Goal: Task Accomplishment & Management: Manage account settings

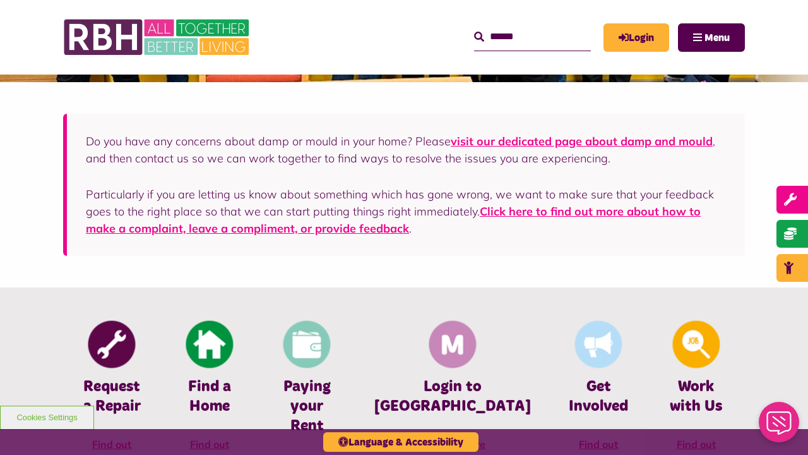
scroll to position [315, 0]
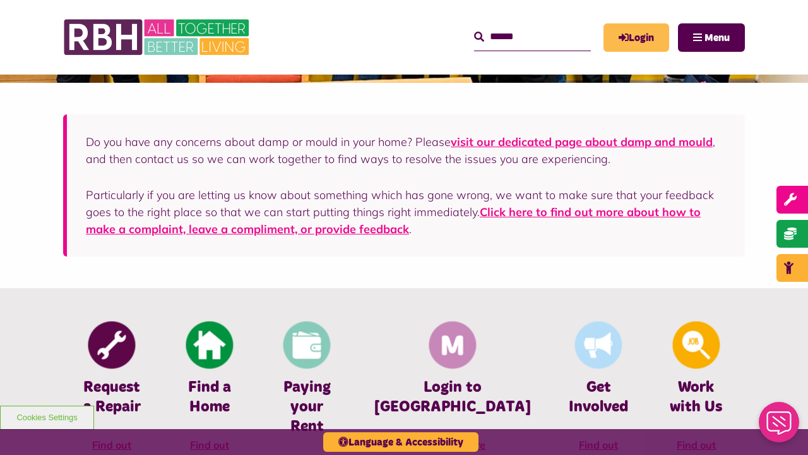
click at [626, 37] on link "Login" at bounding box center [637, 37] width 66 height 28
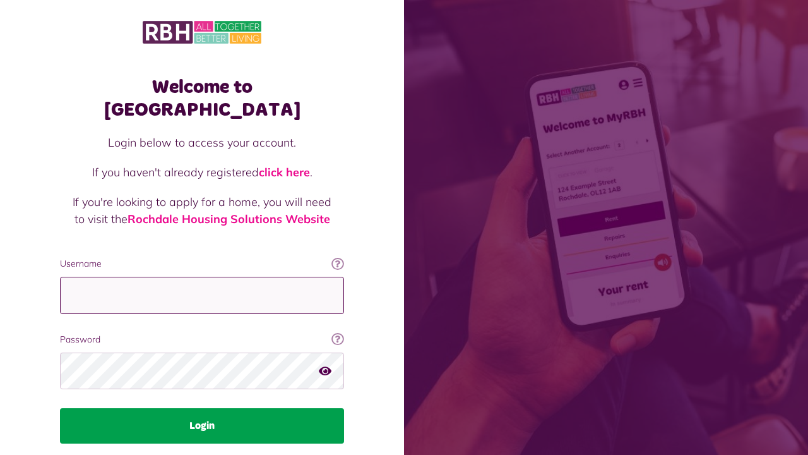
type input "**********"
click at [193, 408] on button "Login" at bounding box center [202, 425] width 284 height 35
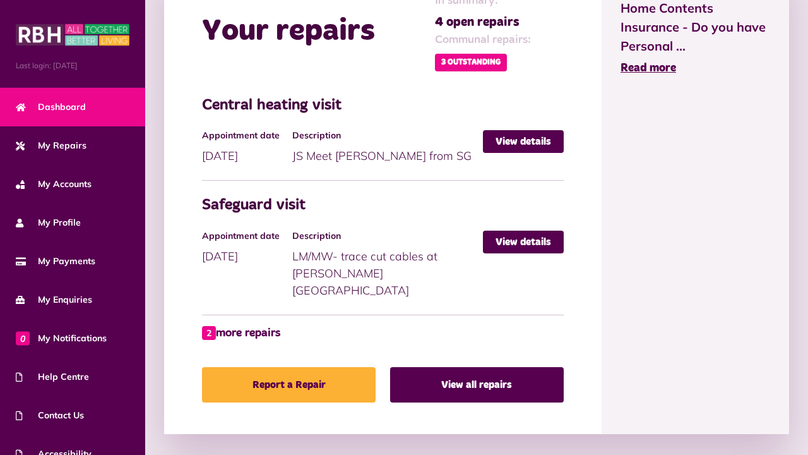
scroll to position [621, 0]
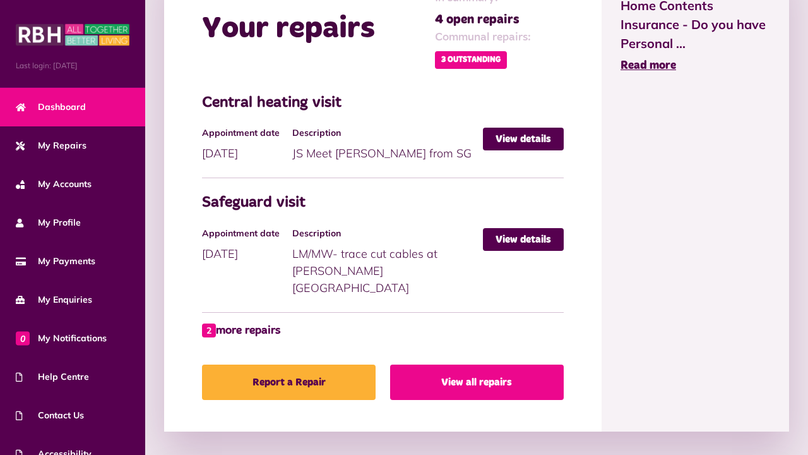
click at [479, 370] on link "View all repairs" at bounding box center [477, 381] width 174 height 35
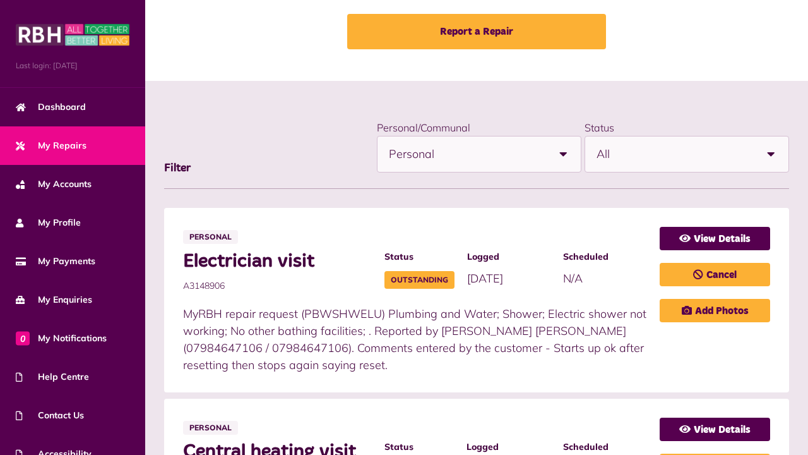
scroll to position [69, 0]
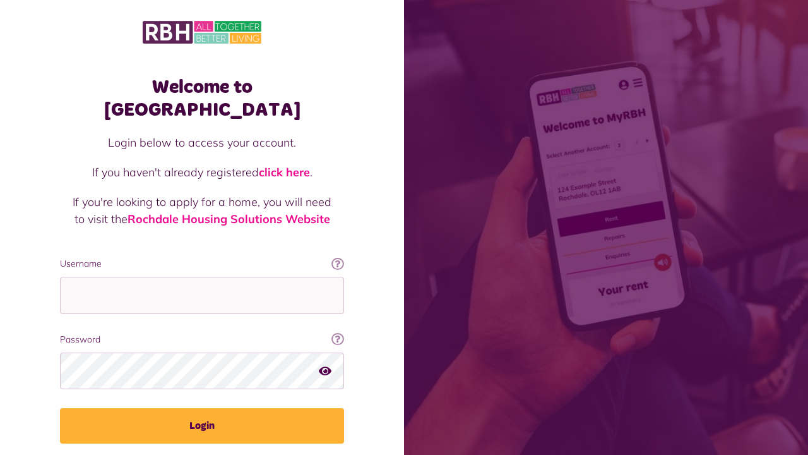
scroll to position [30, 0]
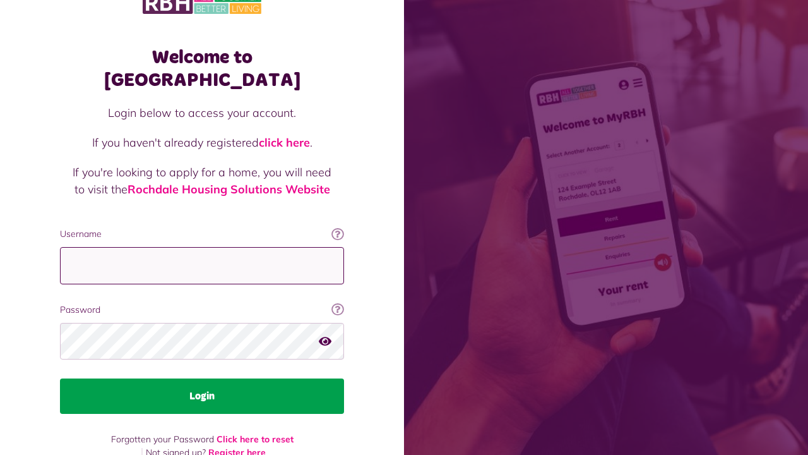
type input "**********"
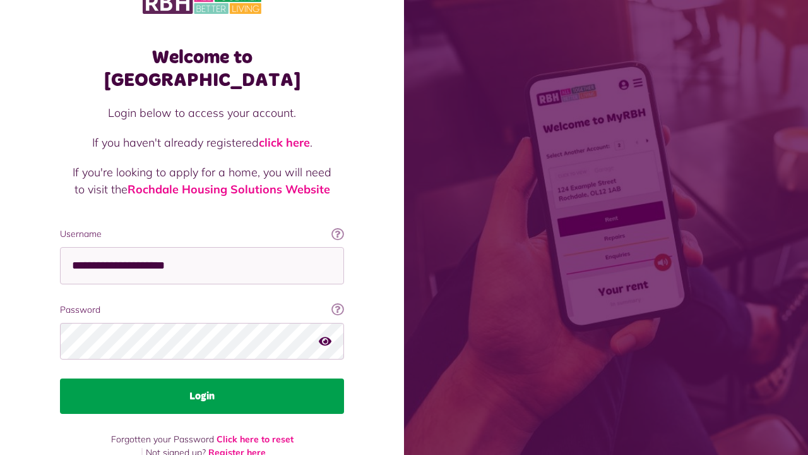
click at [246, 378] on button "Login" at bounding box center [202, 395] width 284 height 35
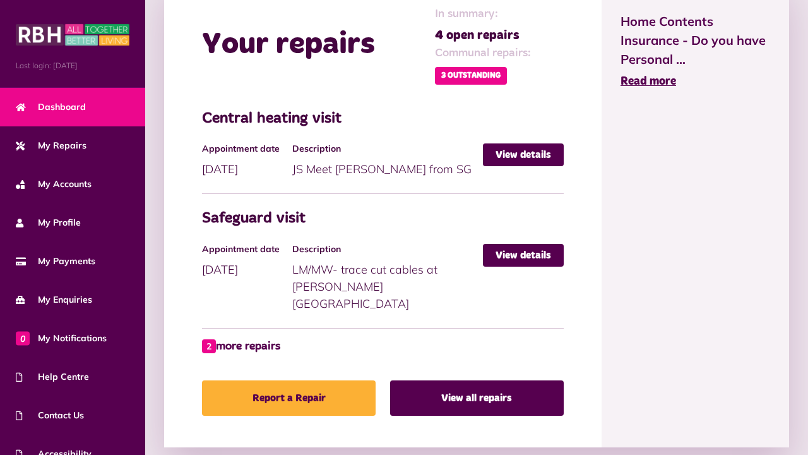
scroll to position [610, 0]
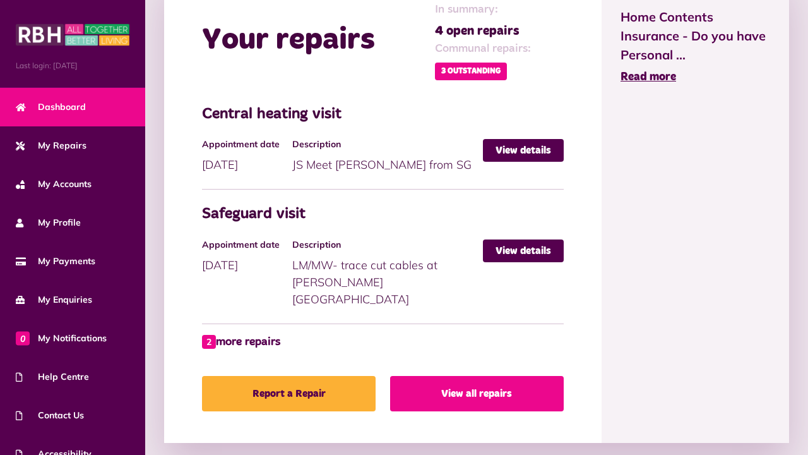
click at [508, 376] on link "View all repairs" at bounding box center [477, 393] width 174 height 35
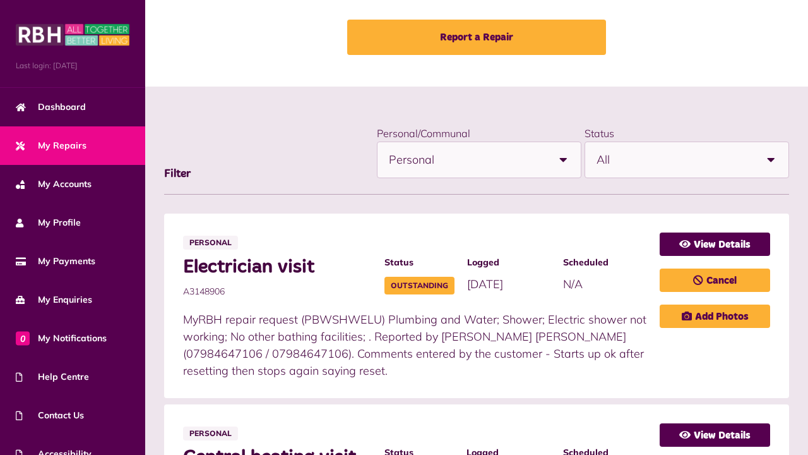
scroll to position [64, 0]
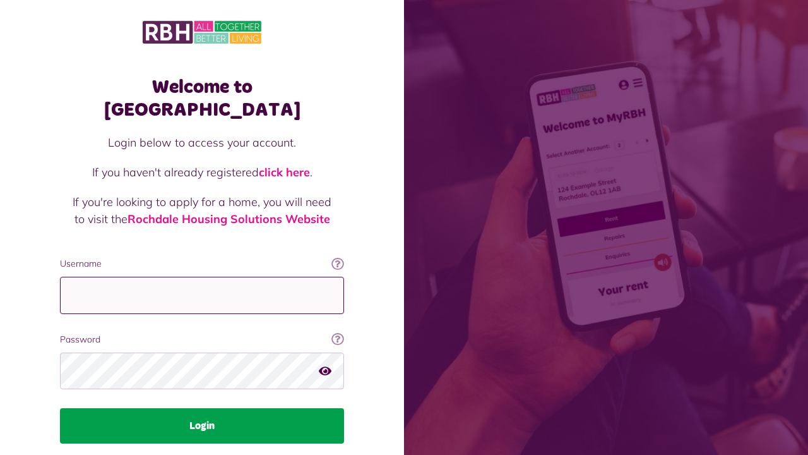
type input "**********"
click at [208, 408] on button "Login" at bounding box center [202, 425] width 284 height 35
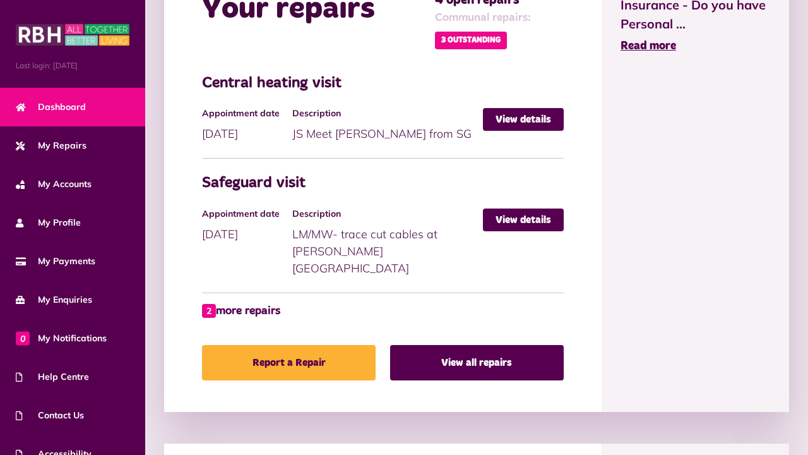
scroll to position [642, 0]
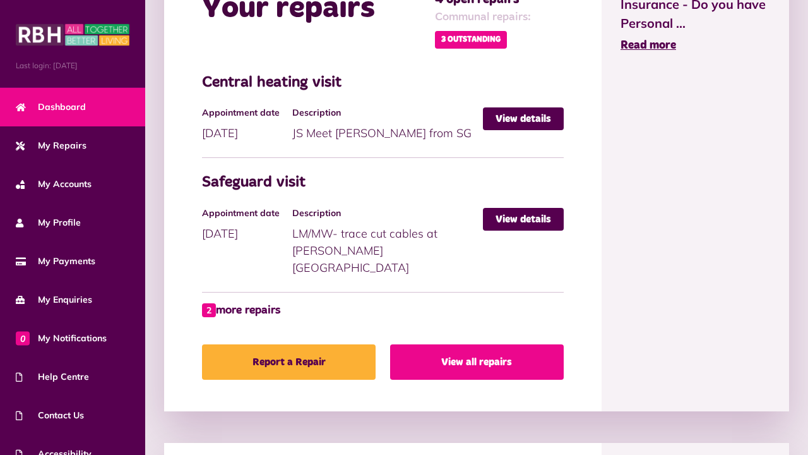
click at [484, 347] on link "View all repairs" at bounding box center [477, 361] width 174 height 35
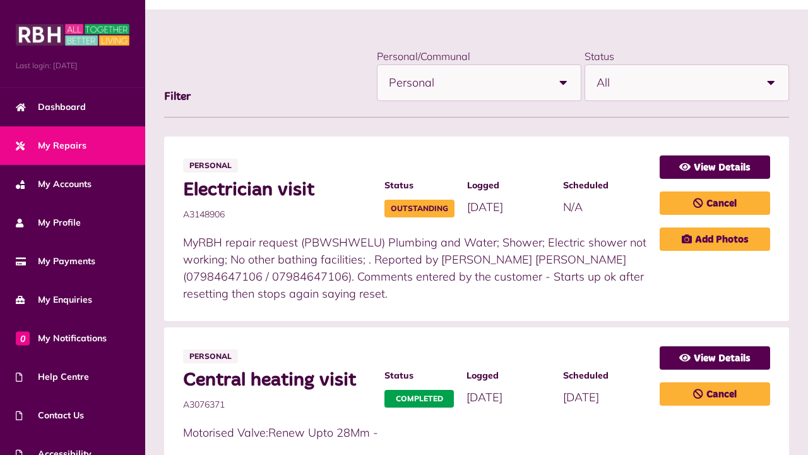
scroll to position [142, 0]
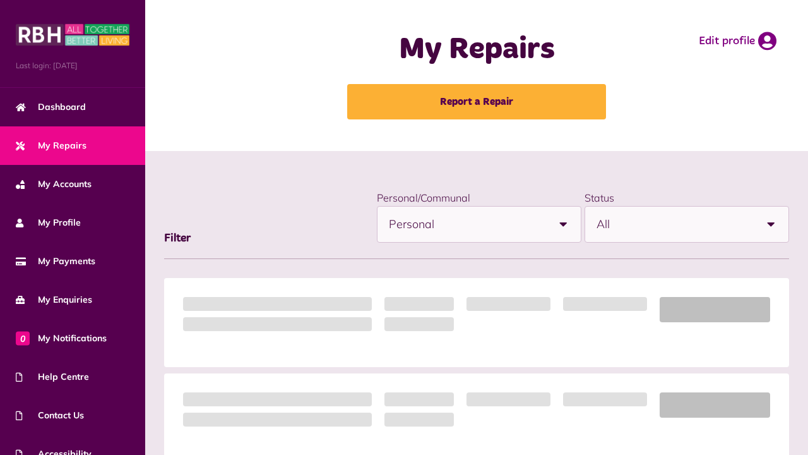
scroll to position [142, 0]
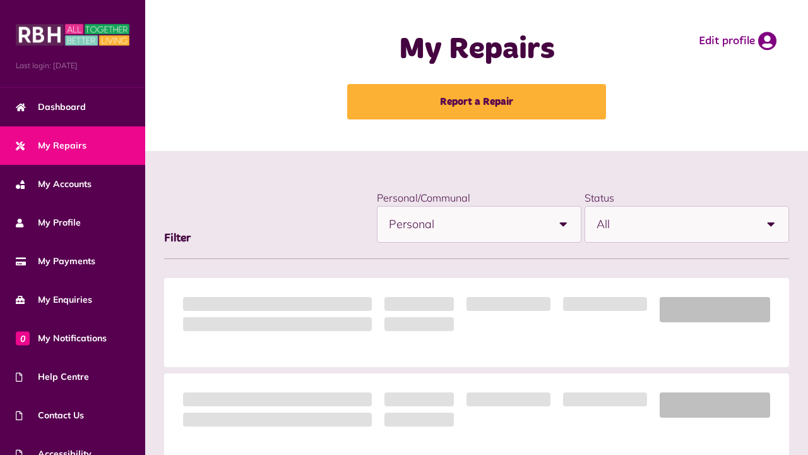
scroll to position [142, 0]
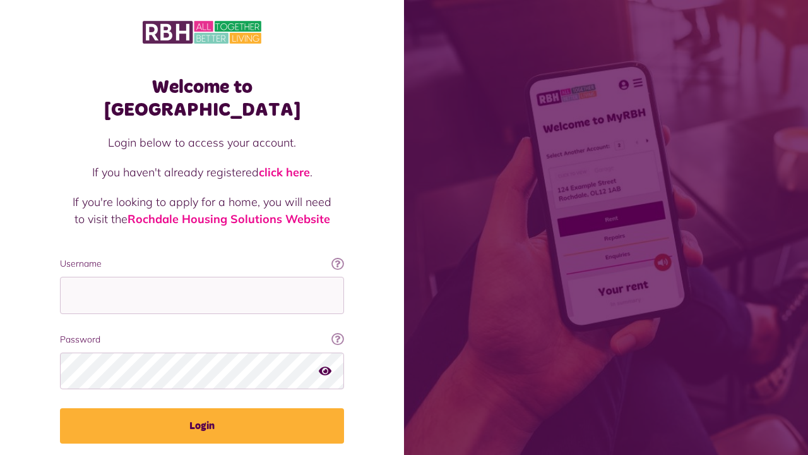
scroll to position [30, 0]
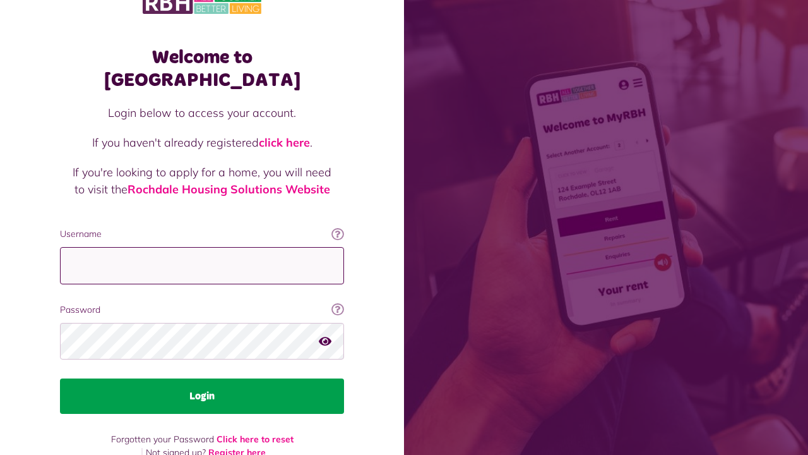
type input "**********"
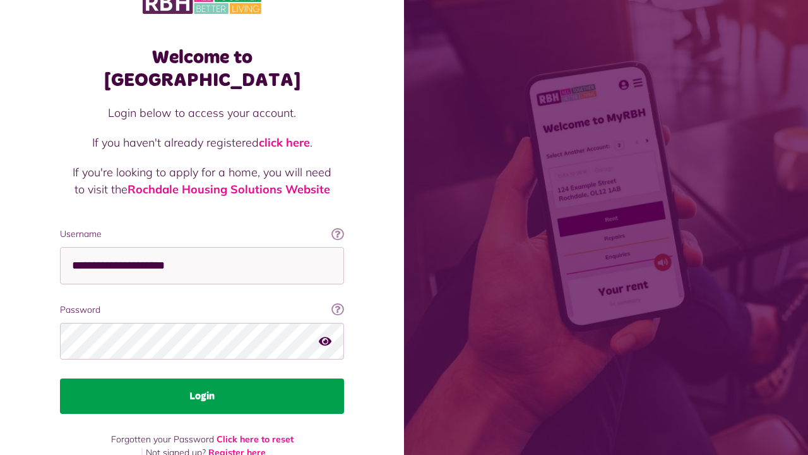
click at [224, 378] on button "Login" at bounding box center [202, 395] width 284 height 35
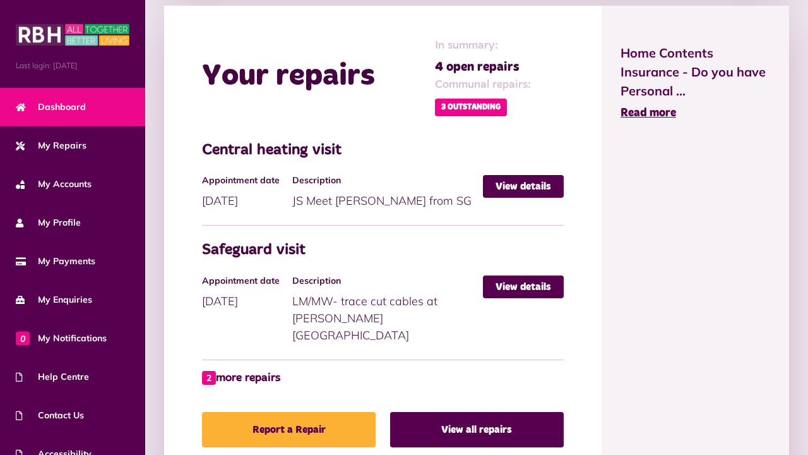
scroll to position [578, 0]
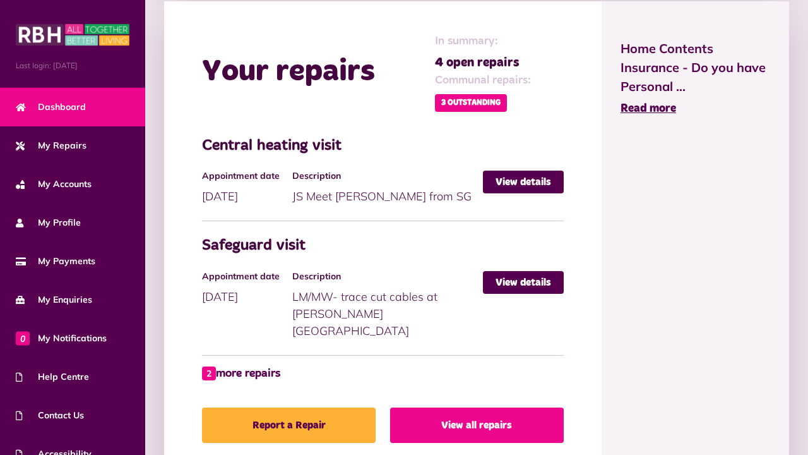
click at [491, 407] on link "View all repairs" at bounding box center [477, 424] width 174 height 35
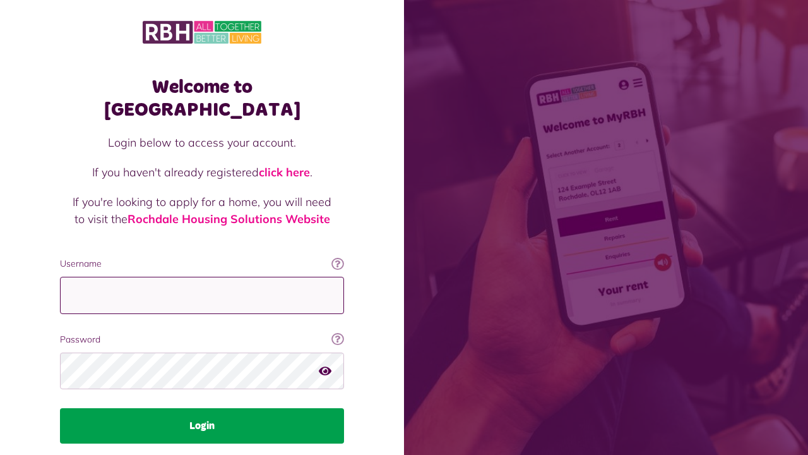
type input "**********"
click at [188, 408] on button "Login" at bounding box center [202, 425] width 284 height 35
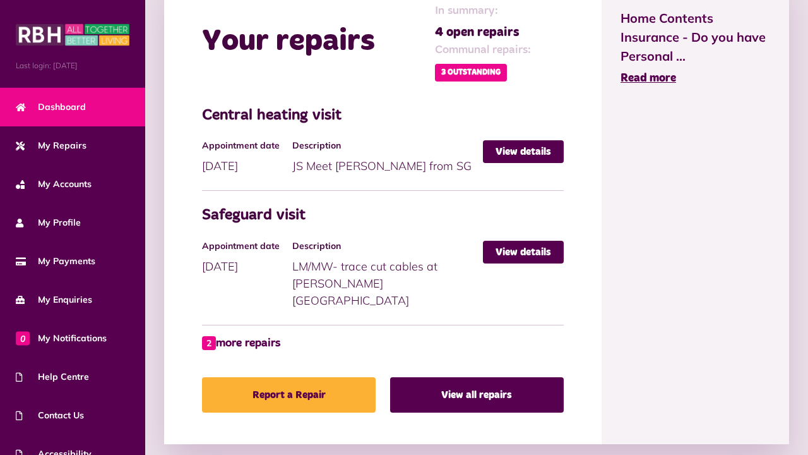
scroll to position [614, 0]
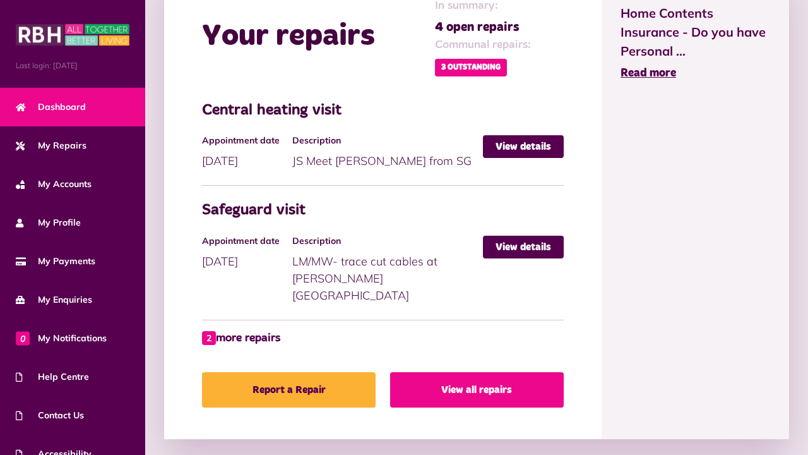
click at [489, 372] on link "View all repairs" at bounding box center [477, 389] width 174 height 35
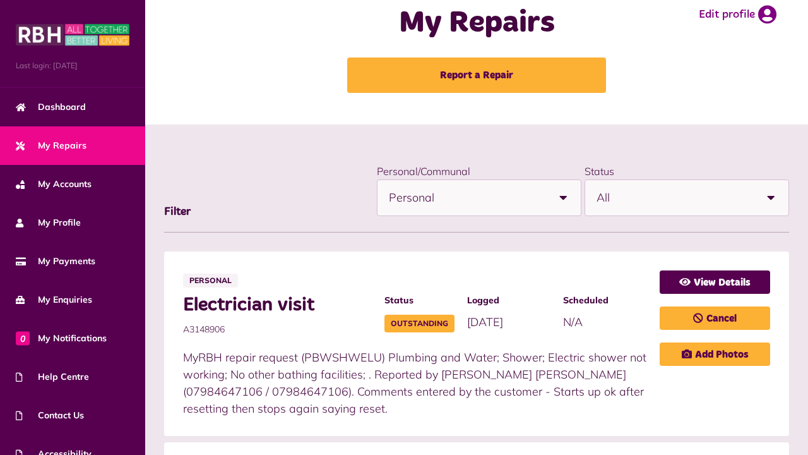
scroll to position [24, 0]
